Goal: Task Accomplishment & Management: Use online tool/utility

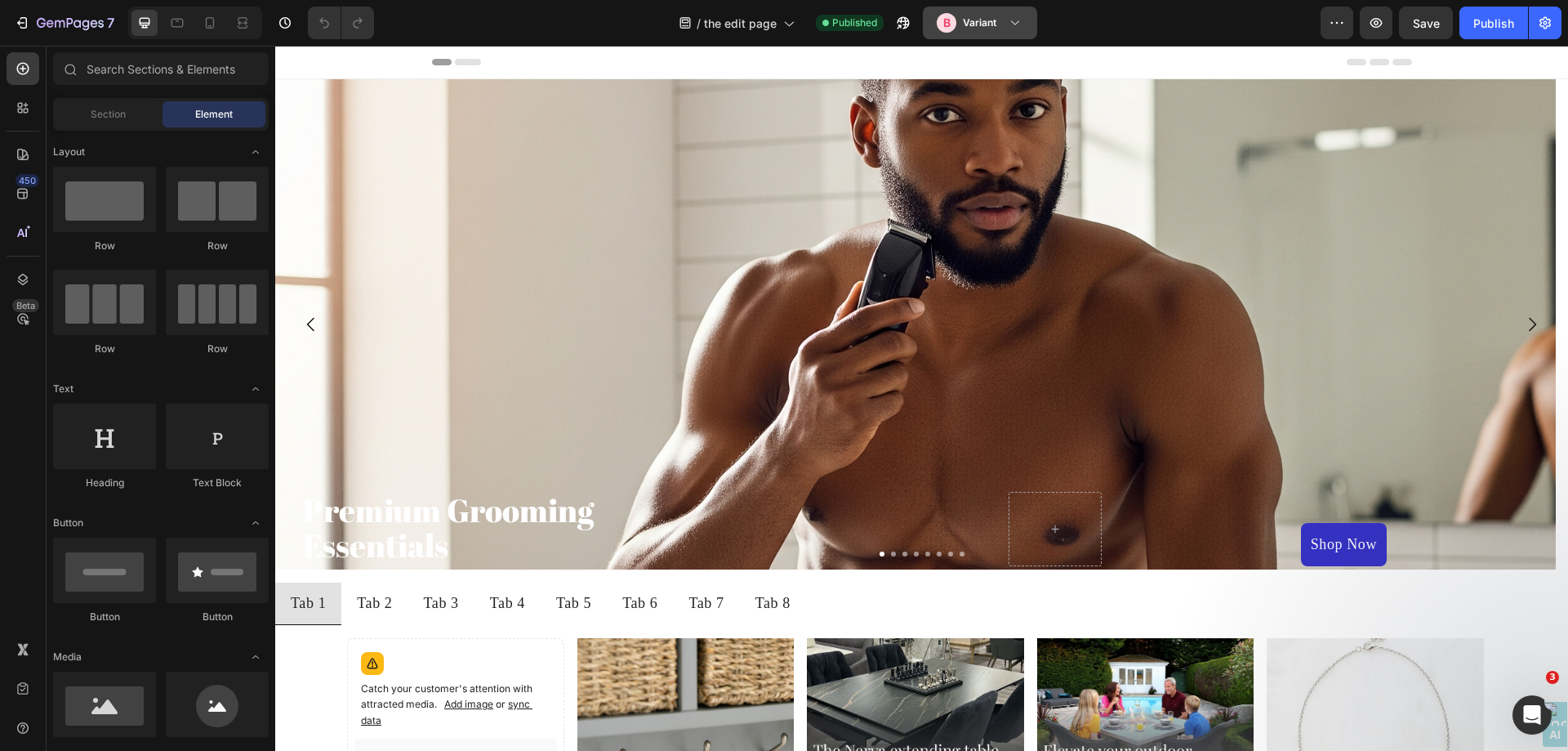
click at [995, 20] on h3 "Variant" at bounding box center [980, 23] width 34 height 16
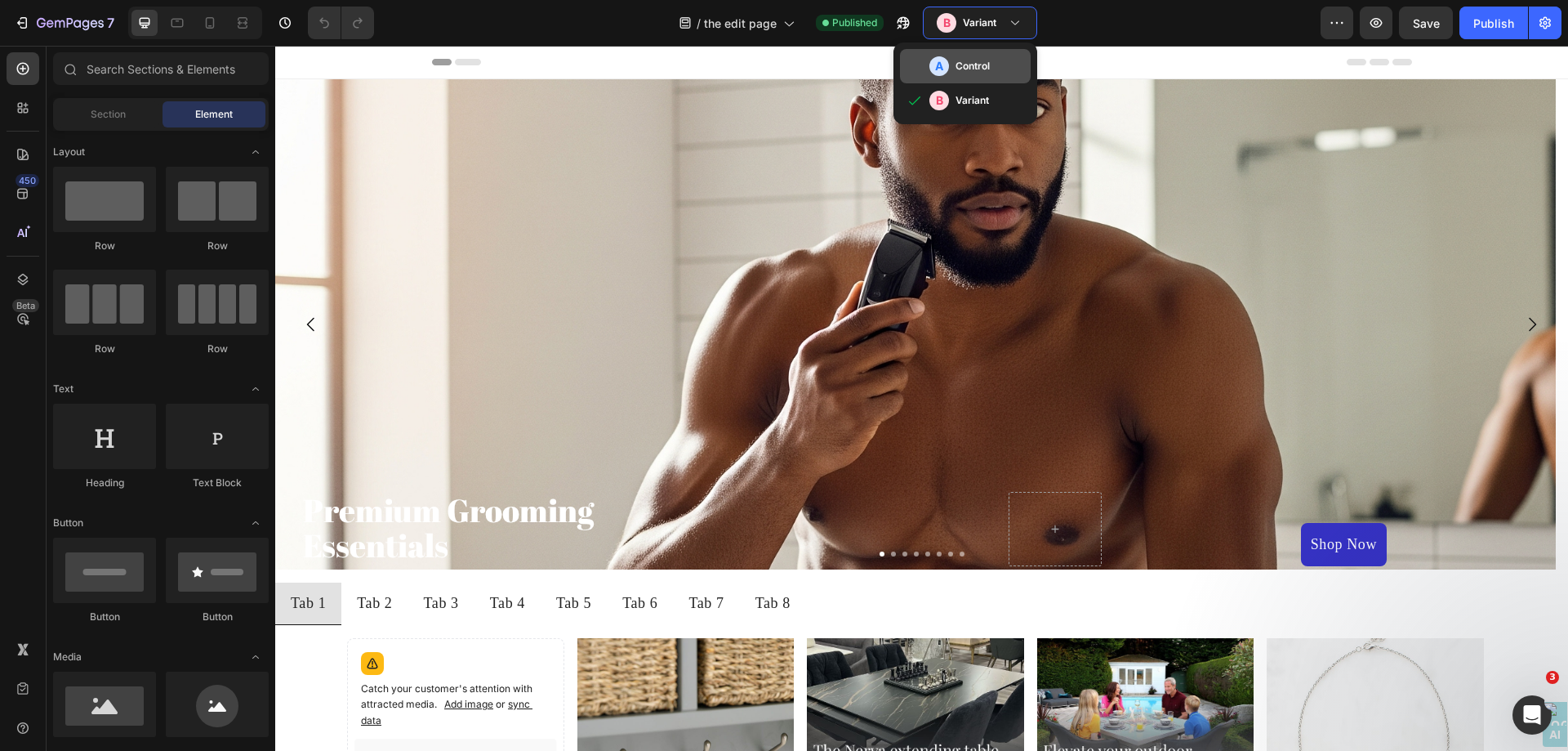
click at [989, 60] on h3 "Control" at bounding box center [972, 66] width 35 height 16
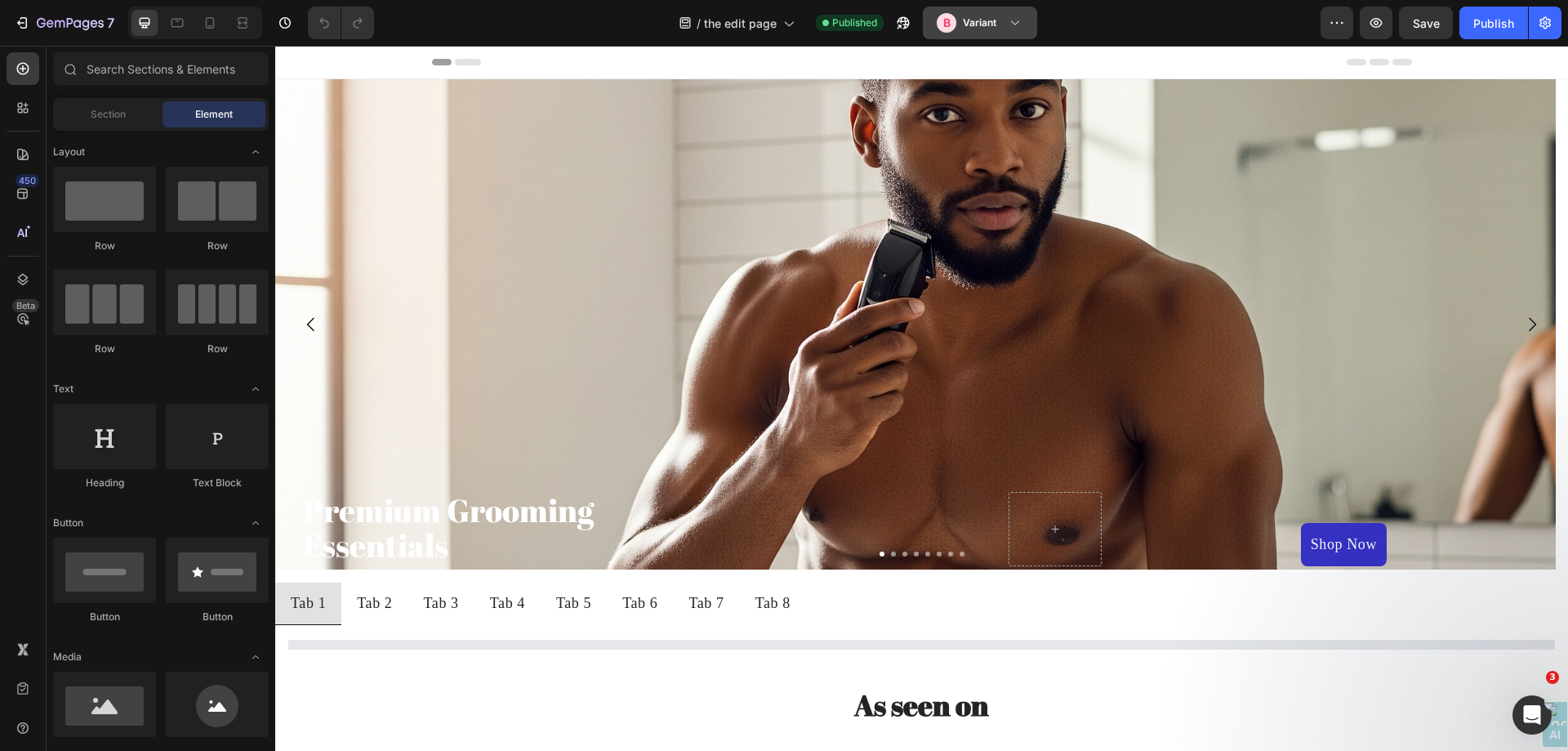
click at [1012, 24] on icon at bounding box center [1015, 23] width 16 height 16
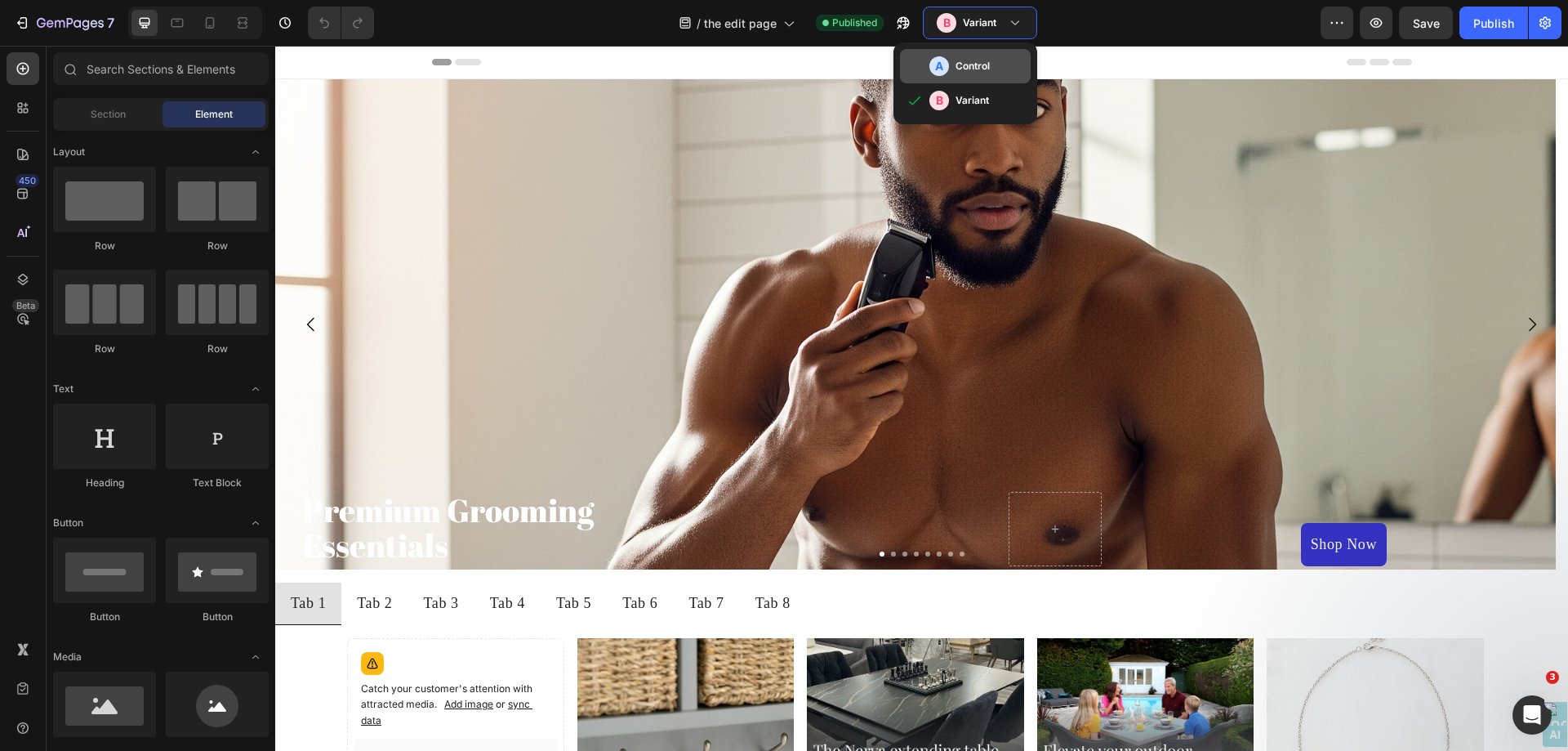
click at [995, 71] on div "A Control" at bounding box center [977, 66] width 94 height 20
